Goal: Task Accomplishment & Management: Use online tool/utility

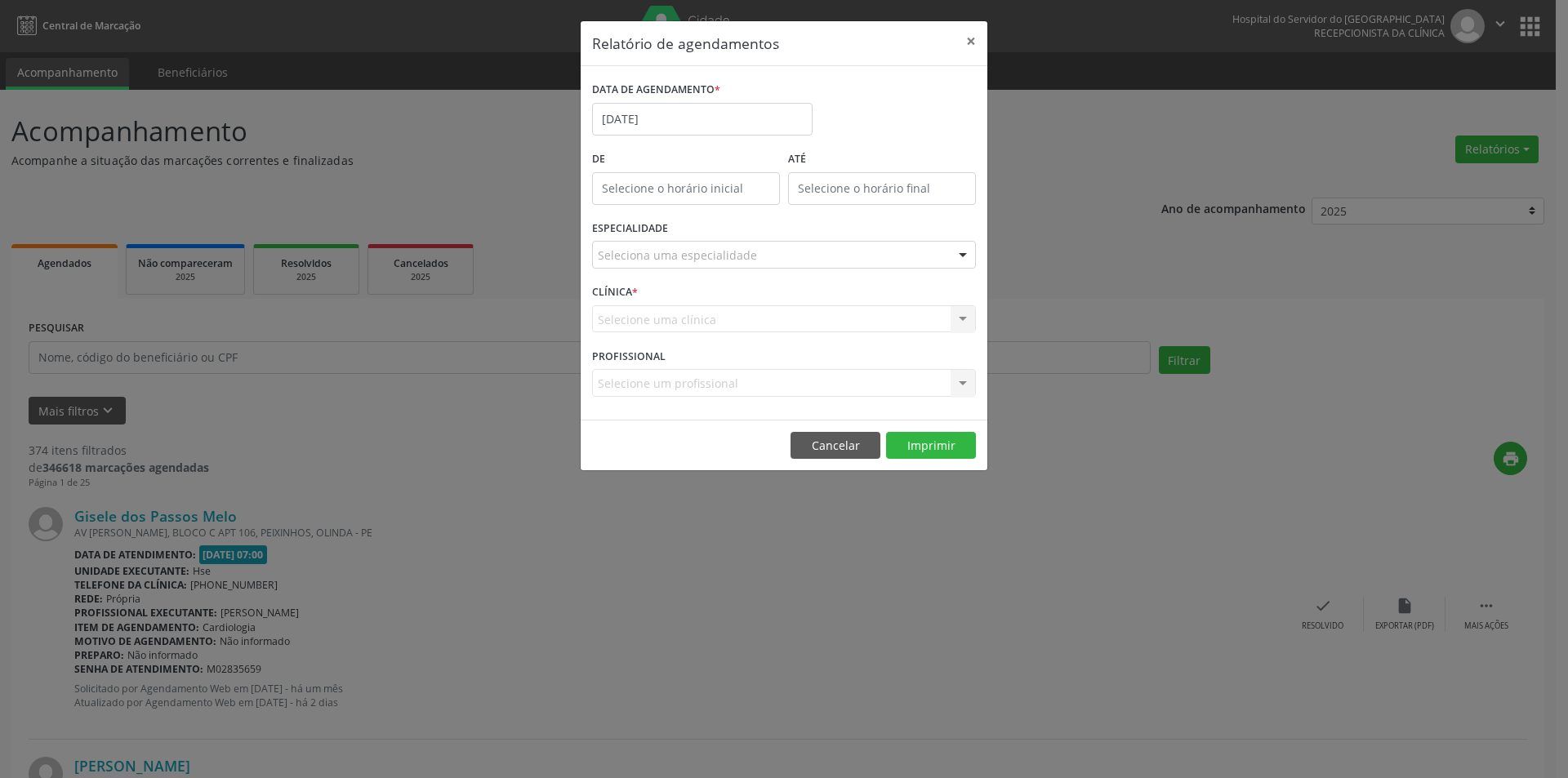
click at [690, 265] on div "Seleciona uma especialidade" at bounding box center [783, 255] width 383 height 28
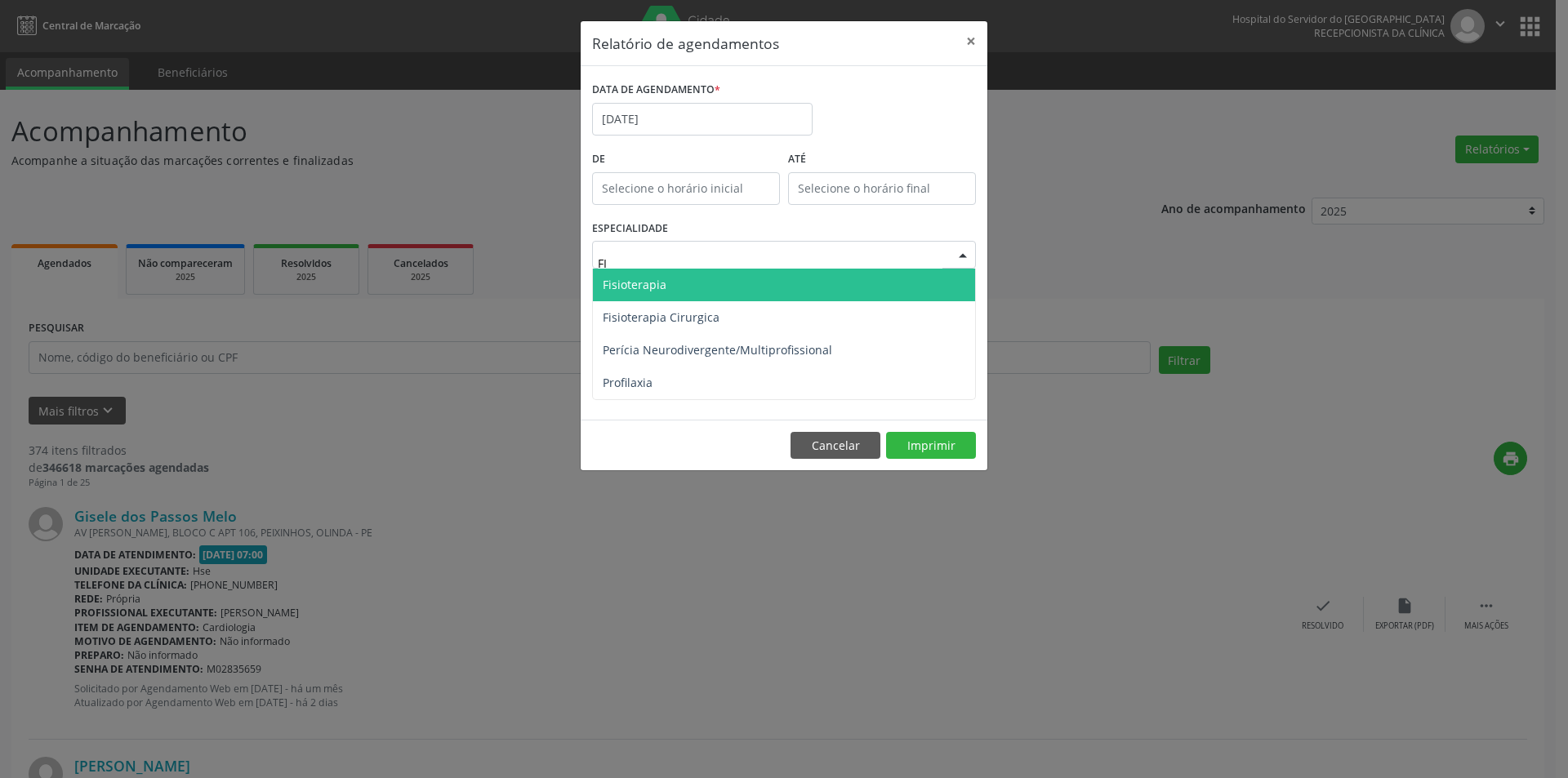
type input "FIS"
click at [689, 283] on span "Fisioterapia" at bounding box center [783, 285] width 382 height 33
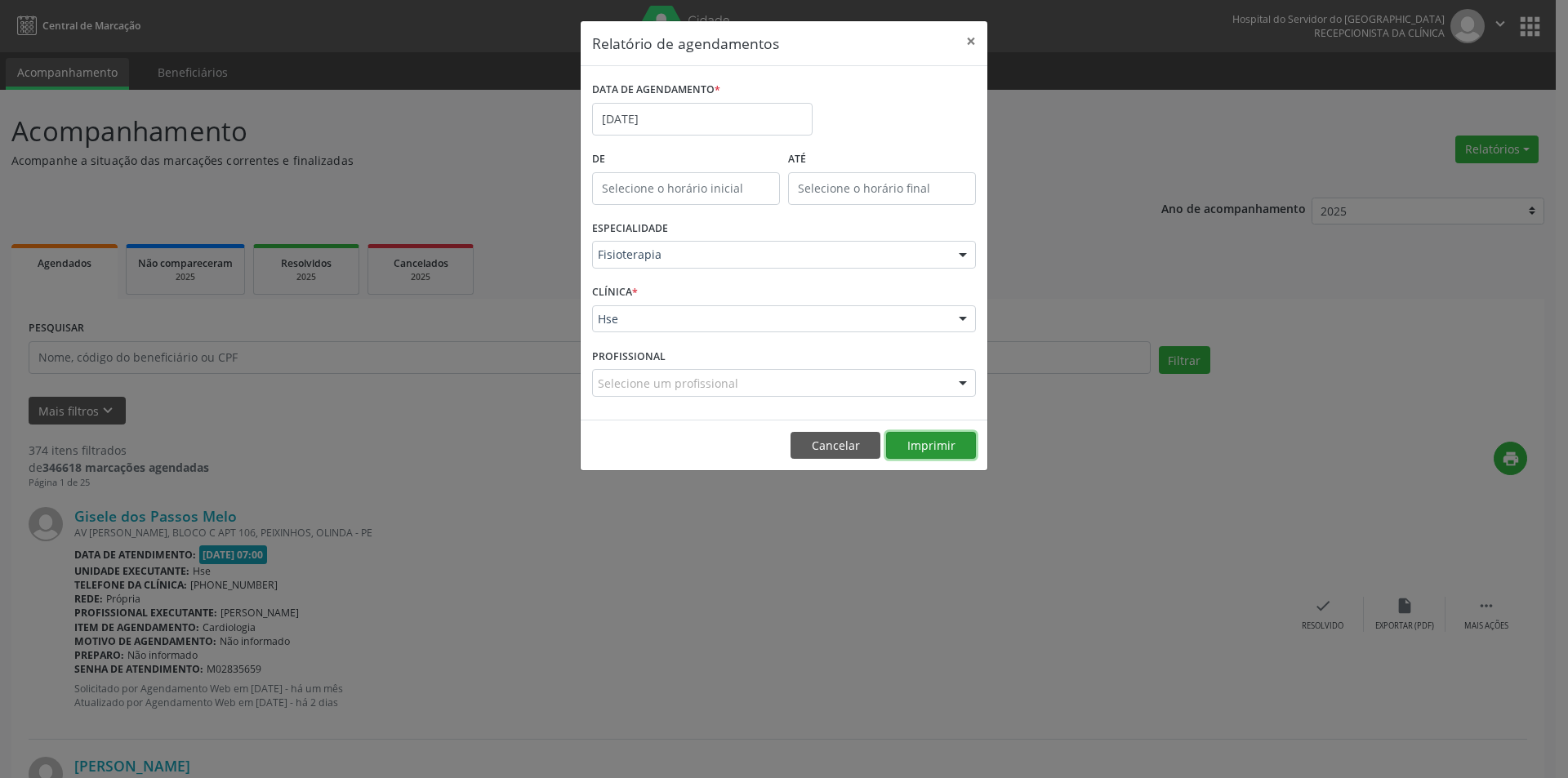
click at [925, 443] on button "Imprimir" at bounding box center [931, 445] width 90 height 28
click at [974, 39] on button "×" at bounding box center [971, 41] width 33 height 40
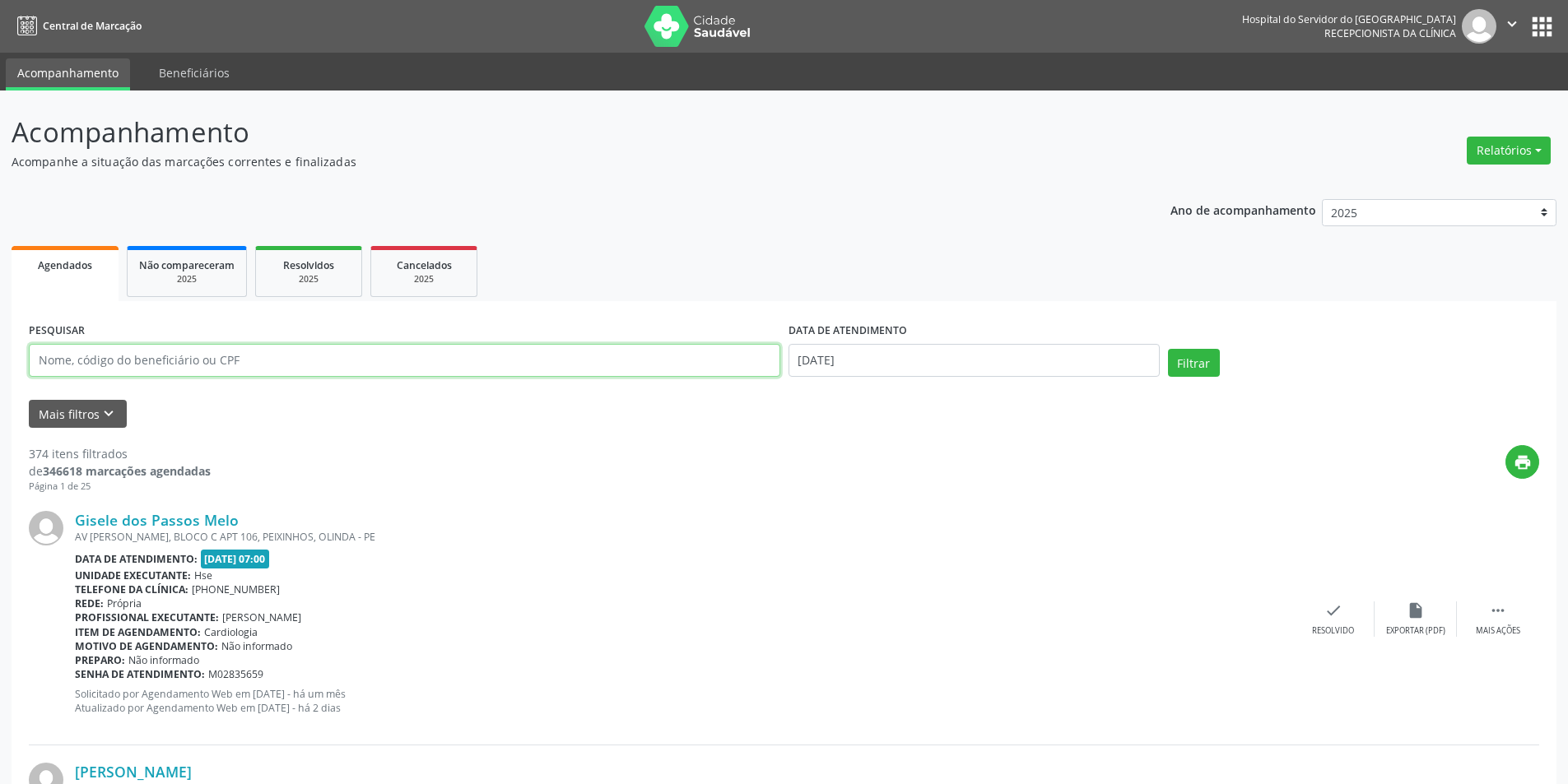
click at [242, 368] on input "text" at bounding box center [405, 361] width 751 height 33
type input "07984901449"
click at [1176, 365] on button "Filtrar" at bounding box center [1193, 363] width 52 height 28
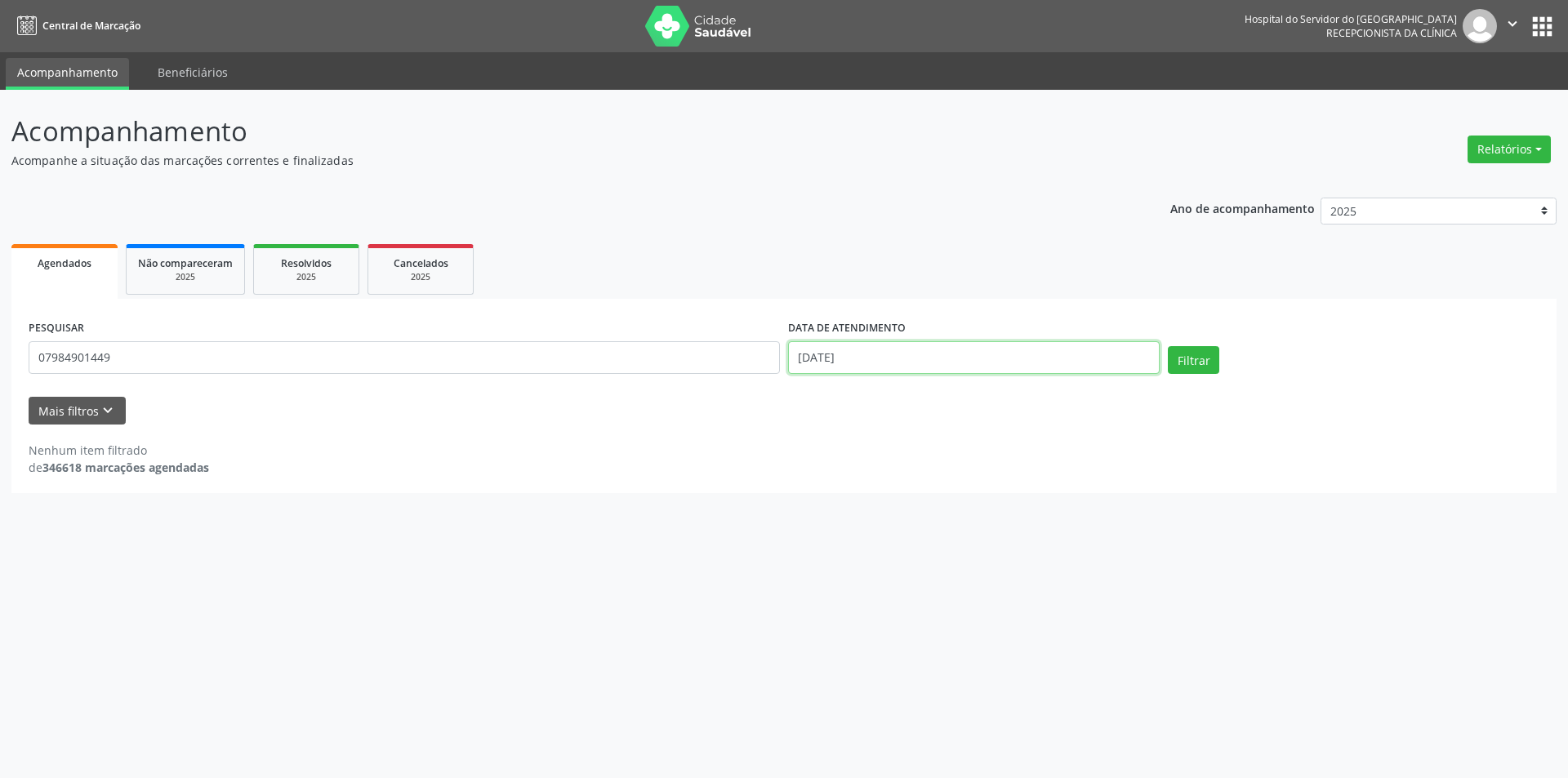
click at [956, 349] on input "[DATE]" at bounding box center [974, 358] width 371 height 33
click at [953, 349] on input "[DATE]" at bounding box center [974, 358] width 371 height 33
click at [1184, 354] on button "Filtrar" at bounding box center [1193, 360] width 52 height 28
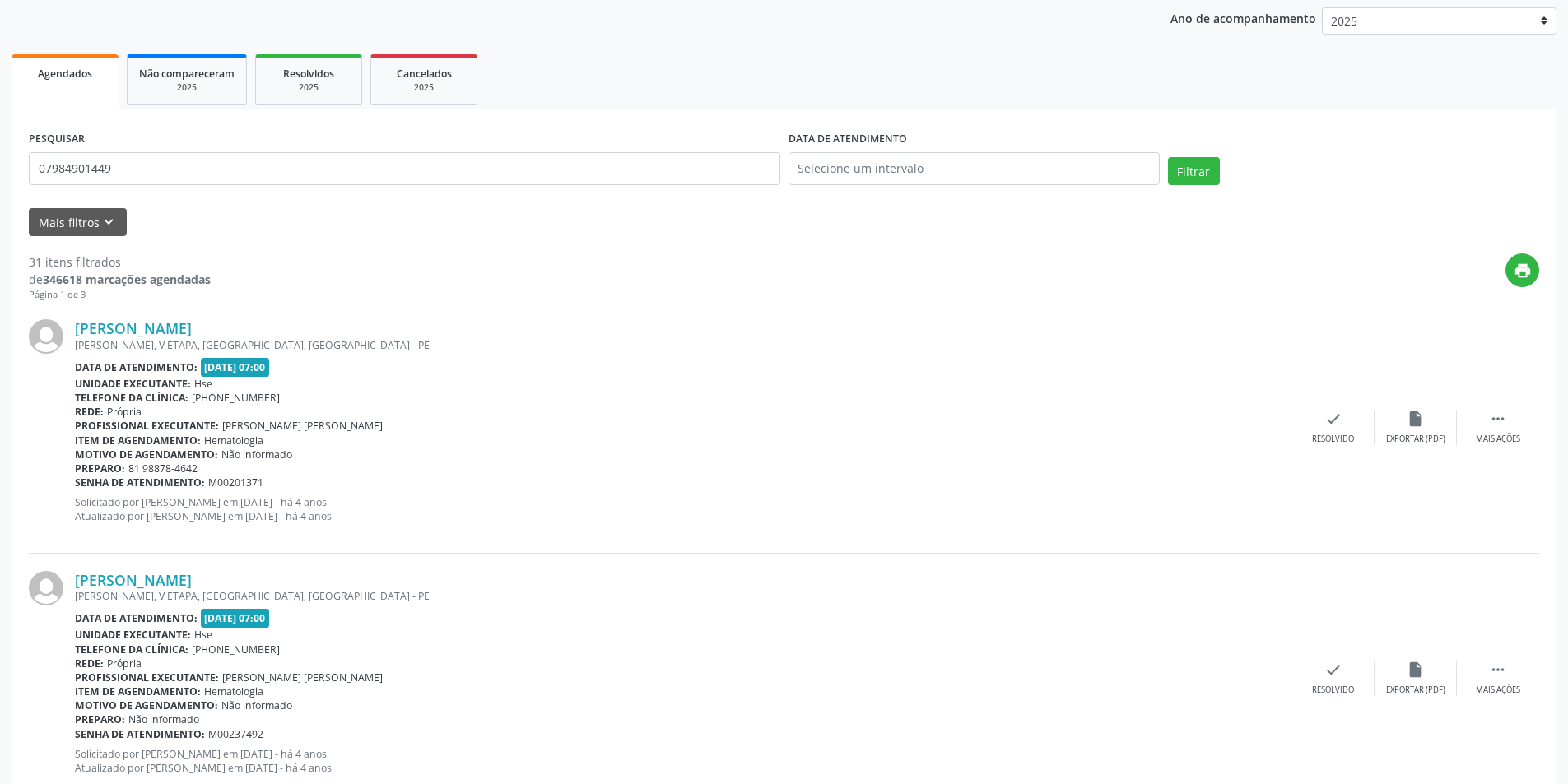
scroll to position [181, 0]
